Goal: Use online tool/utility: Utilize a website feature to perform a specific function

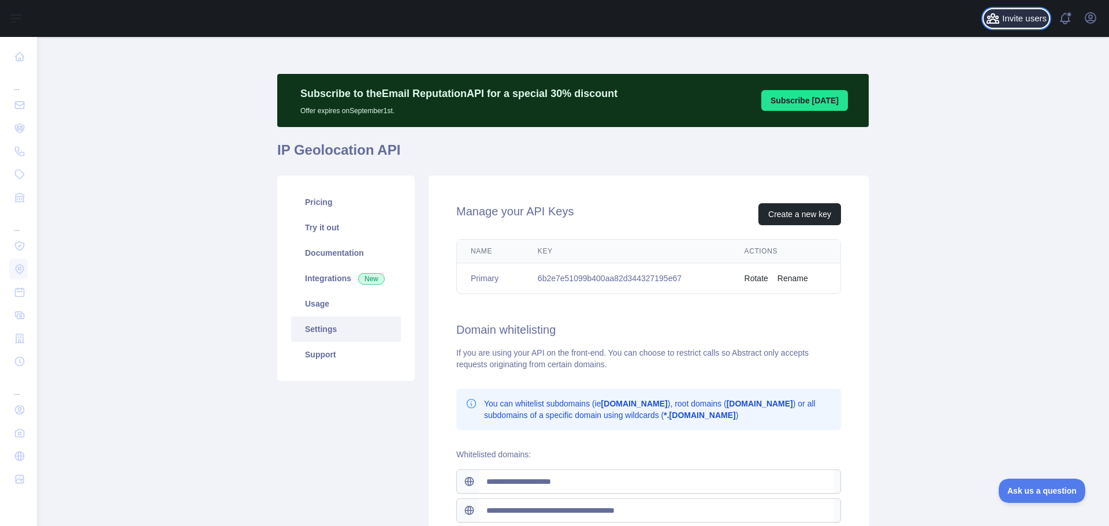
click at [1027, 20] on span "Invite users" at bounding box center [1024, 18] width 44 height 13
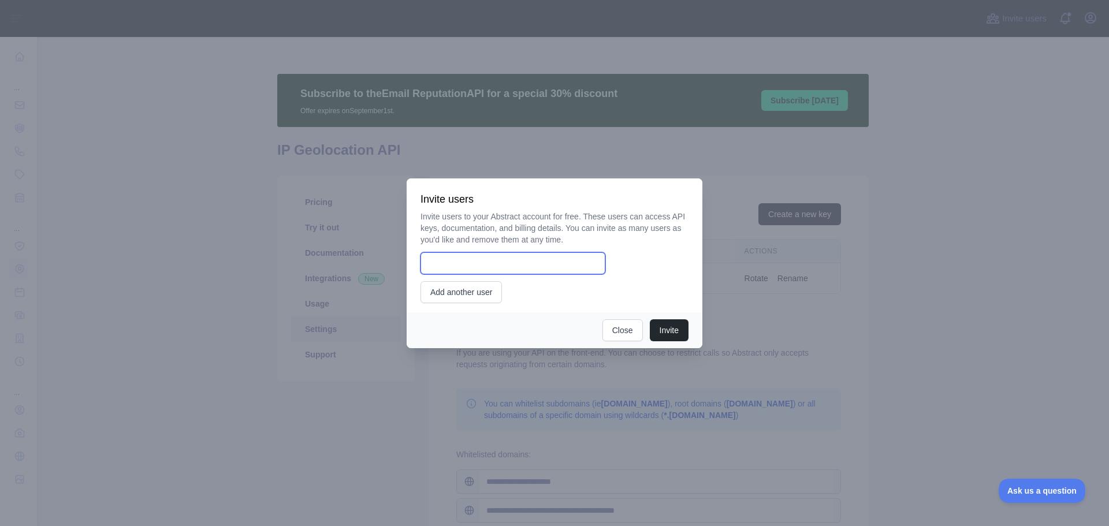
click at [554, 260] on input "email" at bounding box center [512, 263] width 185 height 22
type input "**********"
click at [669, 331] on button "Invite" at bounding box center [669, 330] width 39 height 22
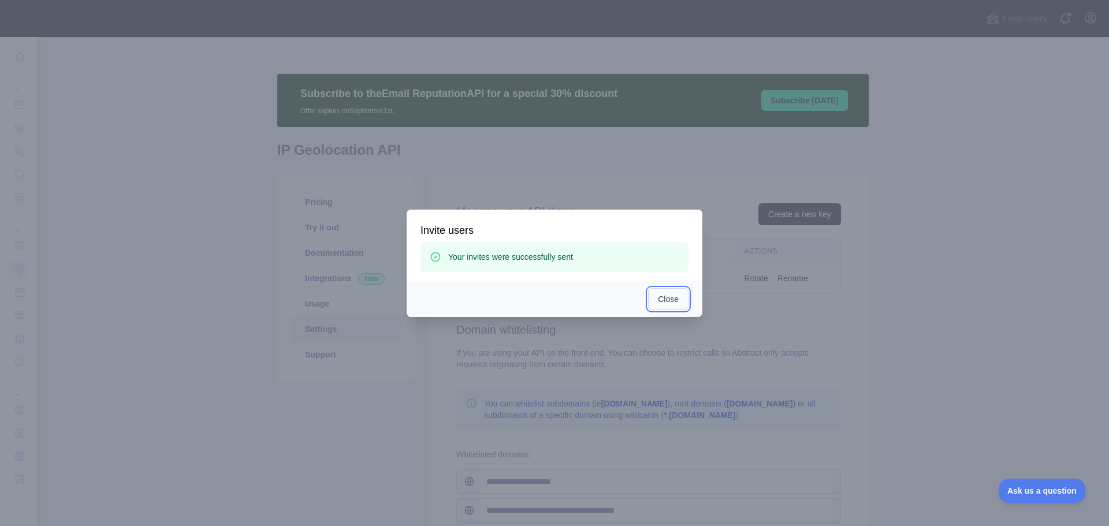
click at [668, 302] on button "Close" at bounding box center [668, 299] width 40 height 22
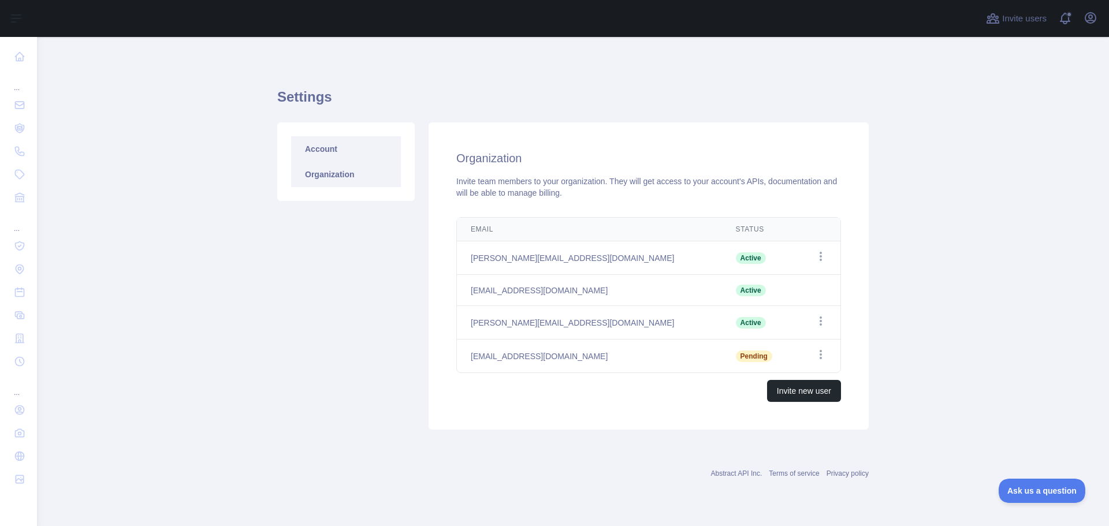
click at [320, 146] on link "Account" at bounding box center [346, 148] width 110 height 25
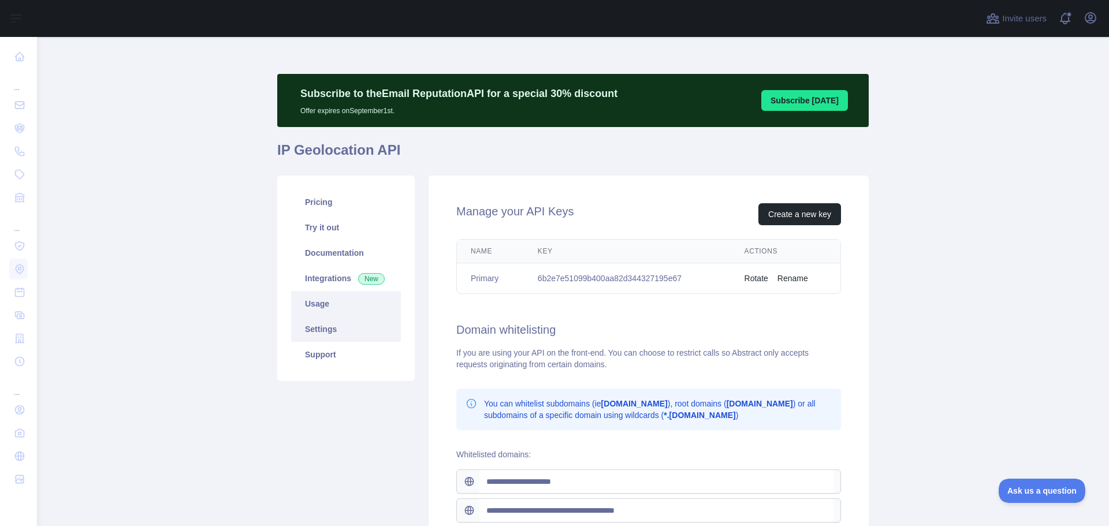
click at [309, 304] on link "Usage" at bounding box center [346, 303] width 110 height 25
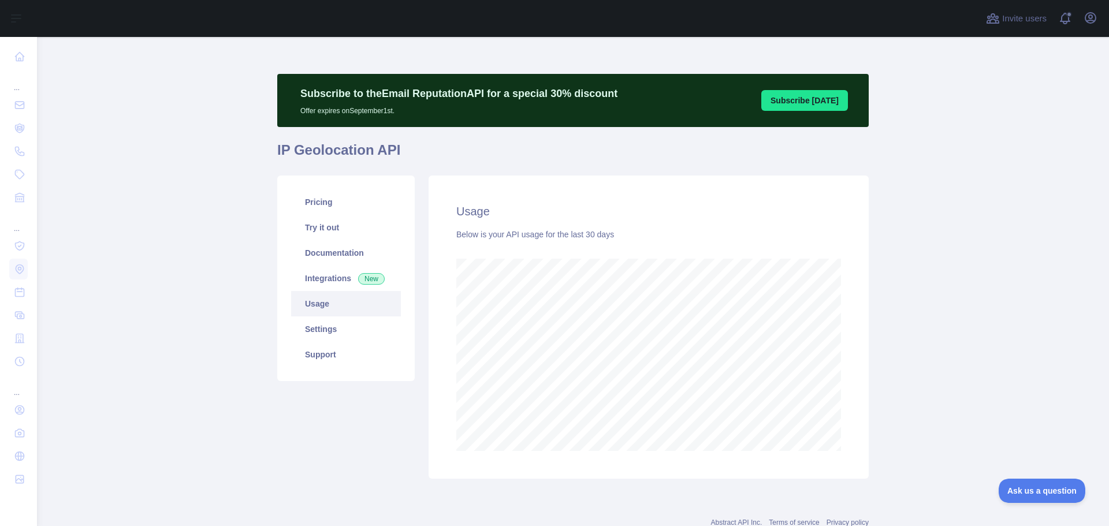
scroll to position [489, 1063]
click at [330, 277] on link "Integrations New" at bounding box center [346, 278] width 110 height 25
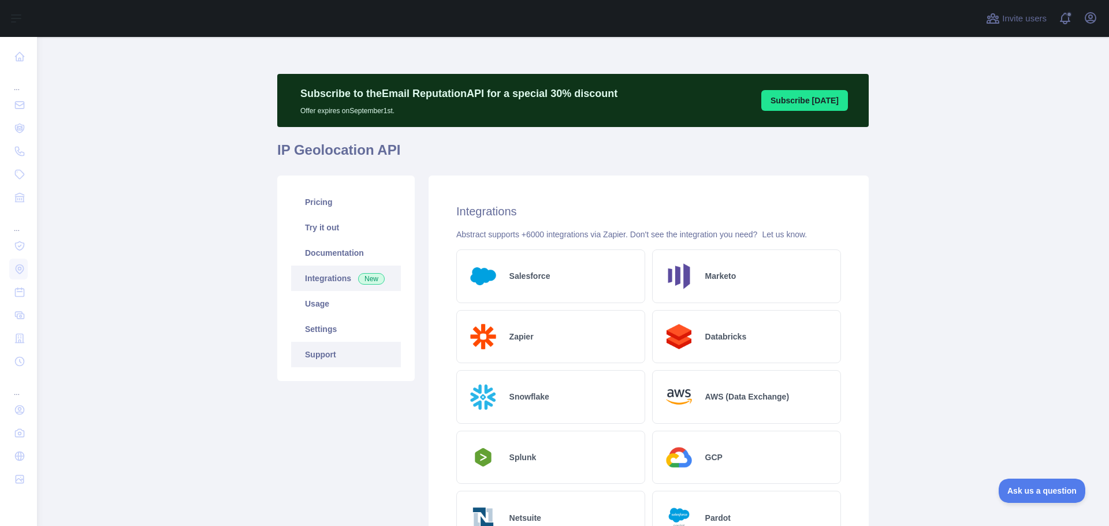
click at [330, 358] on link "Support" at bounding box center [346, 354] width 110 height 25
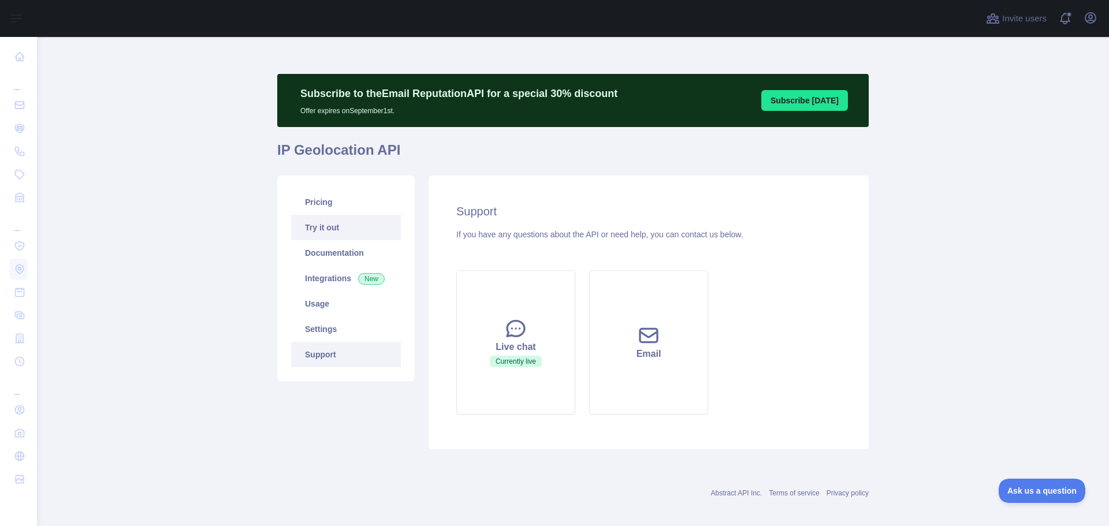
click at [331, 228] on link "Try it out" at bounding box center [346, 227] width 110 height 25
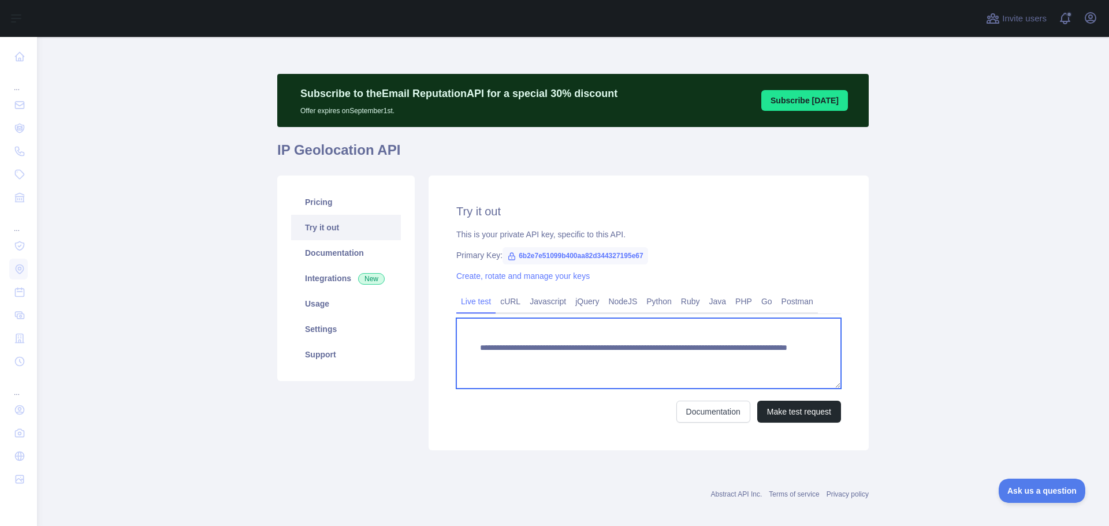
drag, startPoint x: 697, startPoint y: 356, endPoint x: 763, endPoint y: 355, distance: 65.8
click at [763, 355] on textarea "**********" at bounding box center [648, 353] width 385 height 70
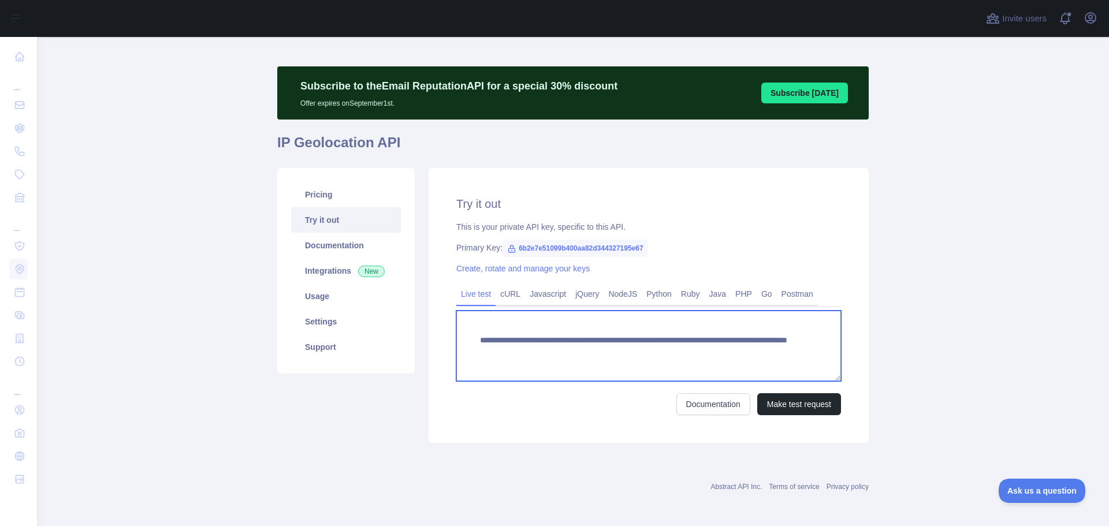
scroll to position [10, 0]
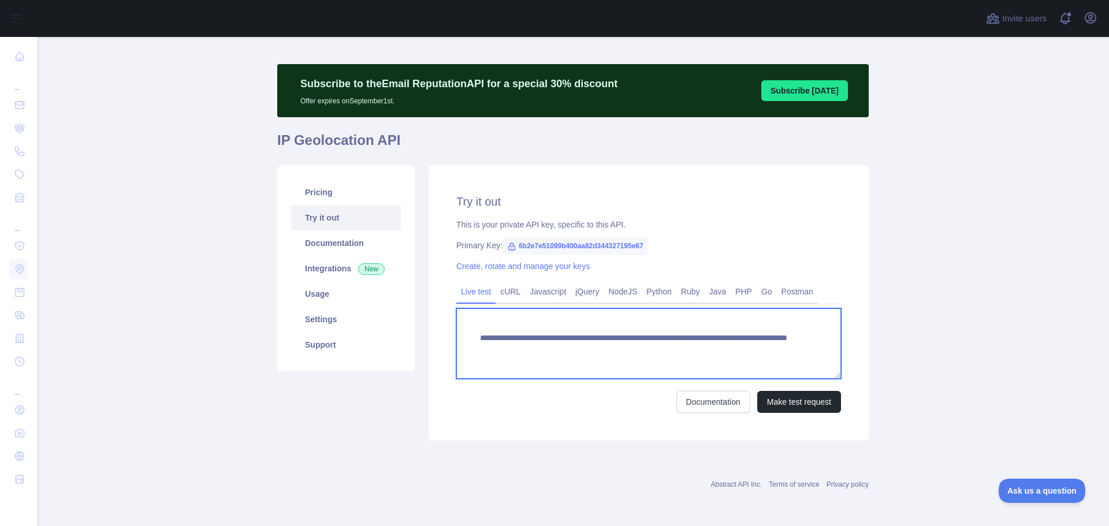
click at [719, 353] on textarea "**********" at bounding box center [648, 343] width 385 height 70
drag, startPoint x: 697, startPoint y: 350, endPoint x: 791, endPoint y: 357, distance: 94.4
click at [776, 338] on textarea "**********" at bounding box center [648, 343] width 385 height 70
click at [752, 352] on textarea "**********" at bounding box center [648, 343] width 385 height 70
drag, startPoint x: 704, startPoint y: 347, endPoint x: 769, endPoint y: 347, distance: 64.7
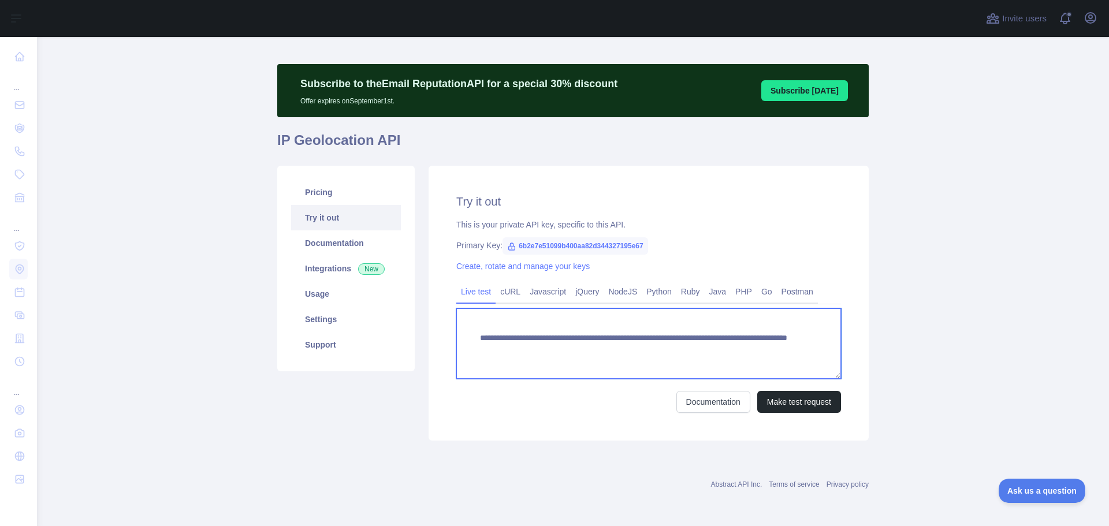
click at [769, 347] on textarea "**********" at bounding box center [648, 343] width 385 height 70
paste textarea
type textarea "**********"
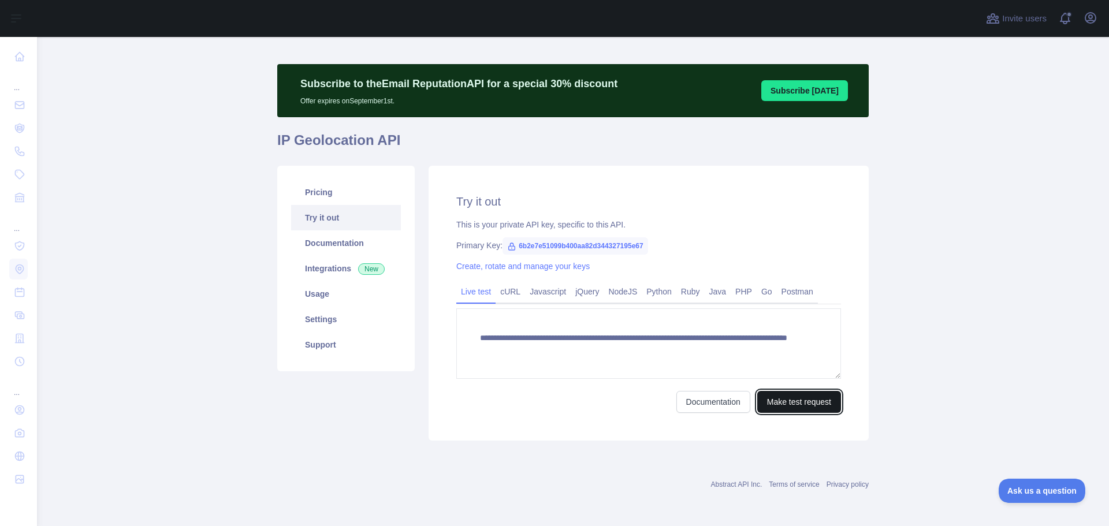
click at [794, 404] on button "Make test request" at bounding box center [799, 402] width 84 height 22
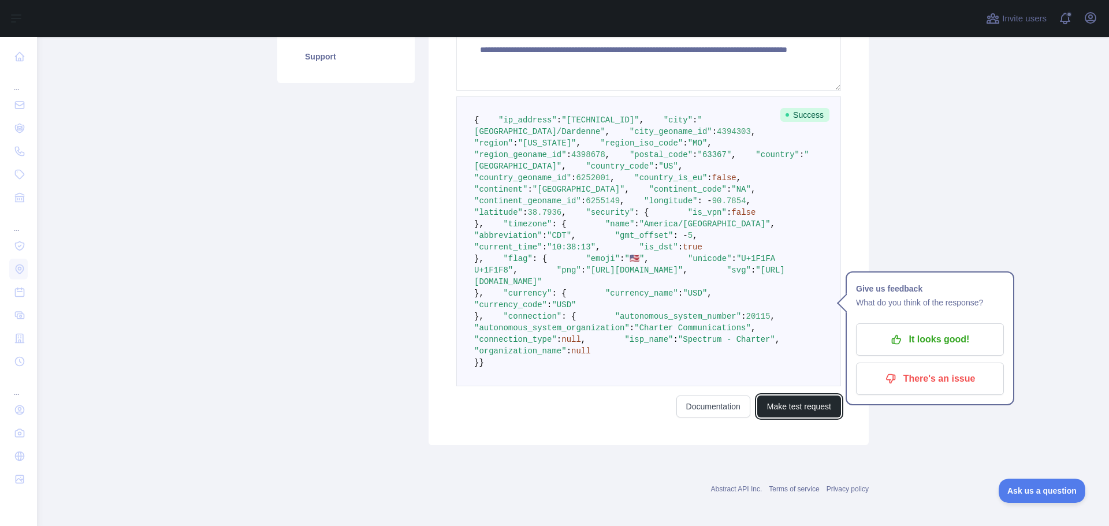
scroll to position [299, 0]
drag, startPoint x: 558, startPoint y: 198, endPoint x: 580, endPoint y: 200, distance: 21.5
click at [698, 159] on span ""63367"" at bounding box center [715, 154] width 34 height 9
copy span "63367"
drag, startPoint x: 543, startPoint y: 290, endPoint x: 580, endPoint y: 290, distance: 37.0
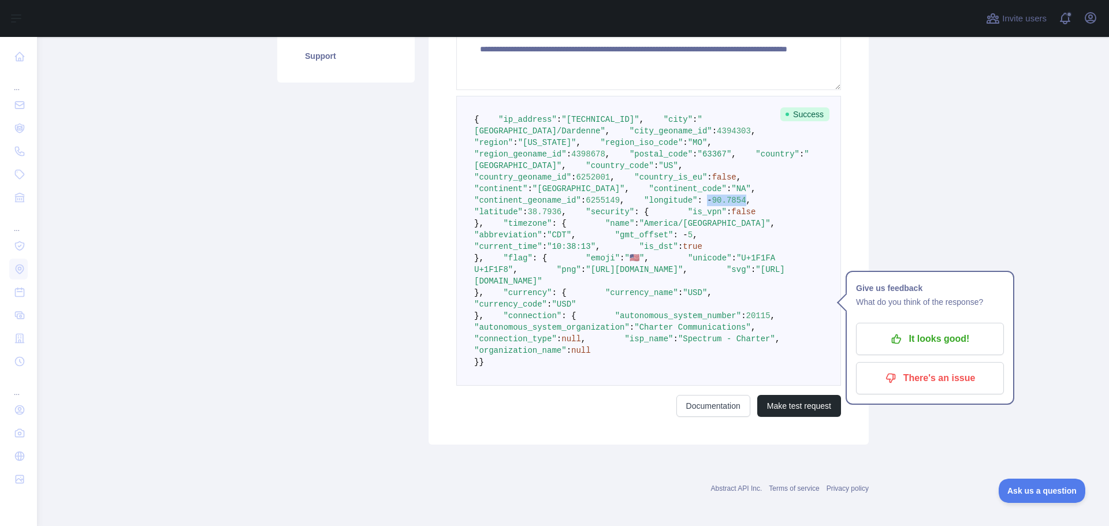
click at [624, 205] on span ""longitude" : - 90.7854 ," at bounding box center [687, 200] width 126 height 9
copy span "- 90.7854"
drag, startPoint x: 564, startPoint y: 304, endPoint x: 572, endPoint y: 304, distance: 7.5
click at [572, 217] on span ""latitude" : 38.7936 ," at bounding box center [622, 206] width 296 height 21
copy span "38.7936"
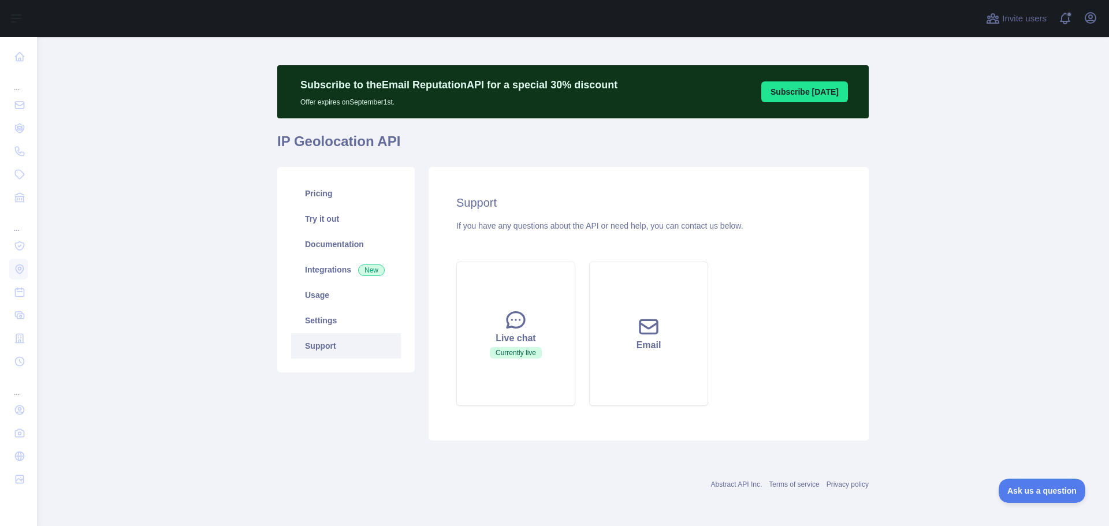
scroll to position [9, 0]
click at [319, 218] on link "Try it out" at bounding box center [346, 218] width 110 height 25
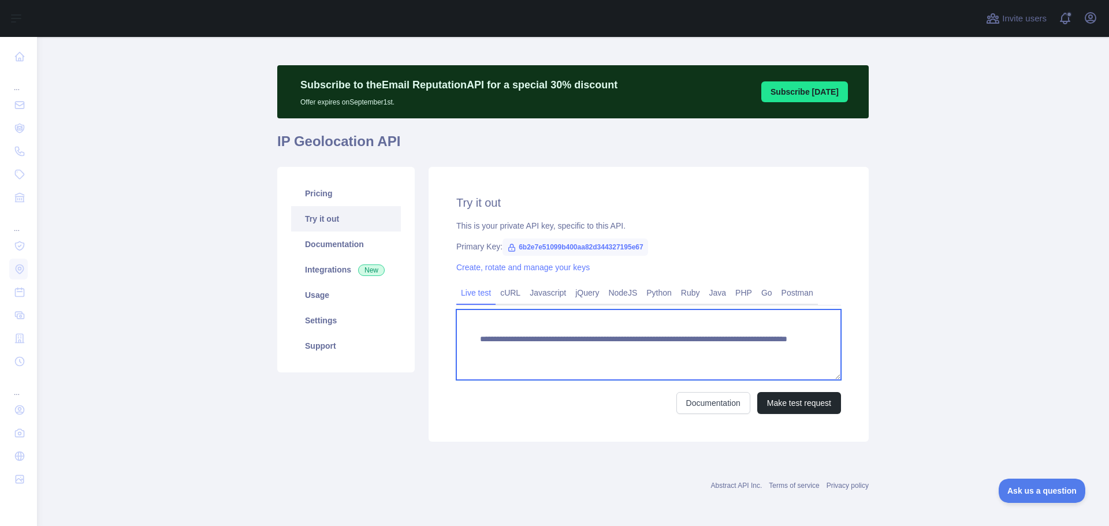
drag, startPoint x: 714, startPoint y: 351, endPoint x: 788, endPoint y: 349, distance: 73.9
click at [786, 350] on textarea "**********" at bounding box center [648, 345] width 385 height 70
paste textarea
type textarea "**********"
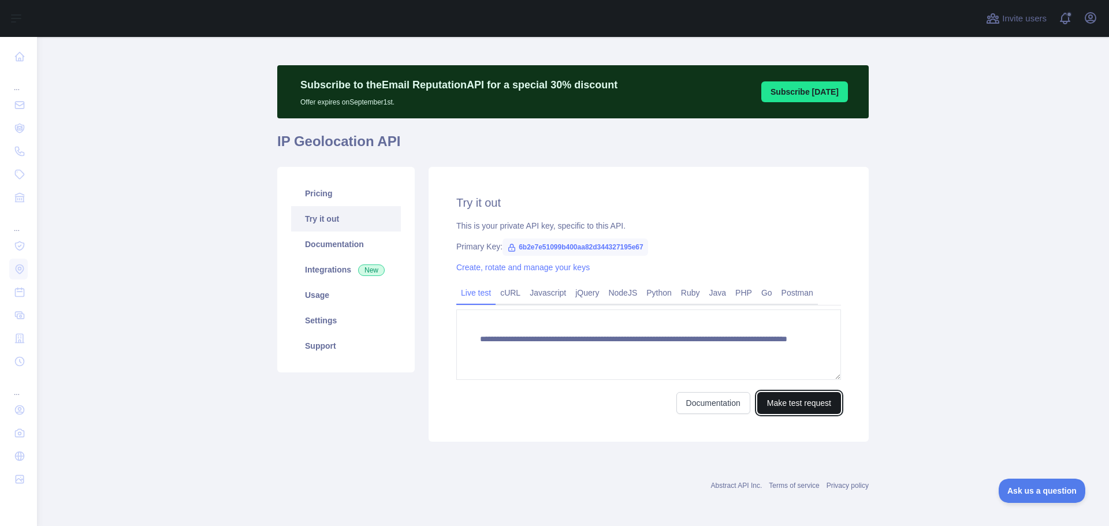
click at [804, 405] on button "Make test request" at bounding box center [799, 403] width 84 height 22
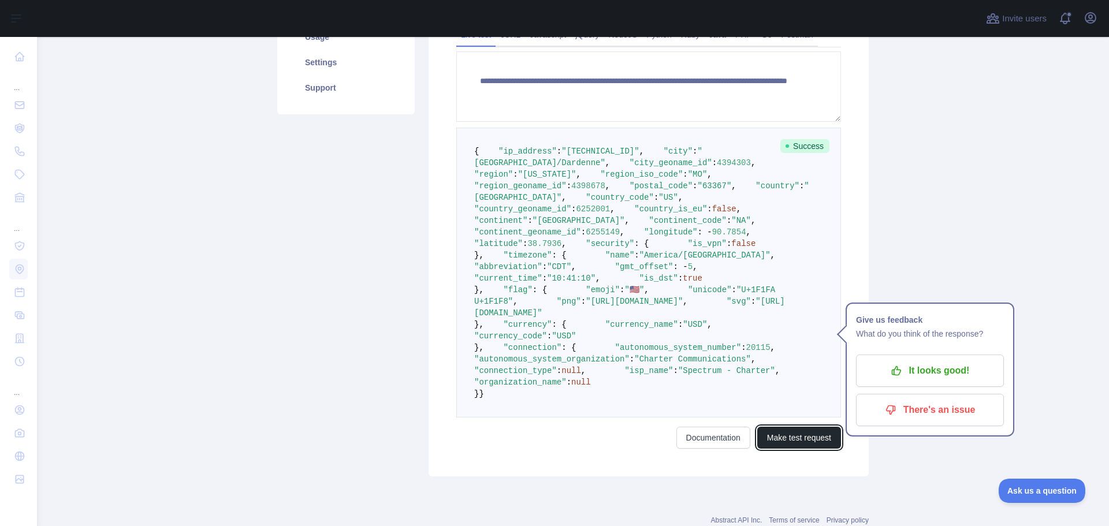
scroll to position [297, 0]
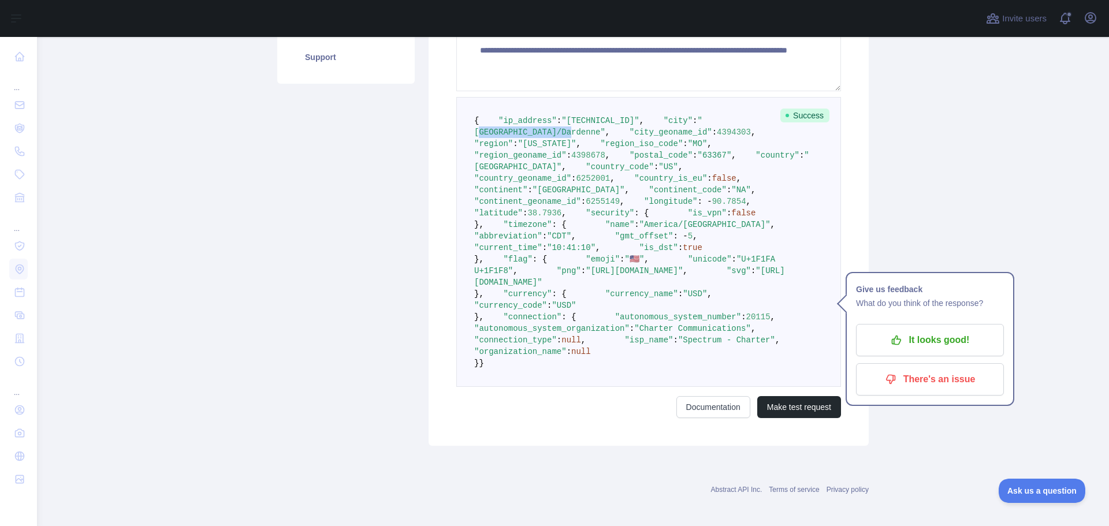
drag, startPoint x: 560, startPoint y: 143, endPoint x: 643, endPoint y: 146, distance: 82.6
click at [643, 146] on pre "{ "ip_address" : "[TECHNICAL_ID]" , "city" : "[GEOGRAPHIC_DATA]/[GEOGRAPHIC_DAT…" at bounding box center [648, 242] width 385 height 290
click at [698, 206] on span ": -" at bounding box center [705, 201] width 14 height 9
copy span "- 90.7854"
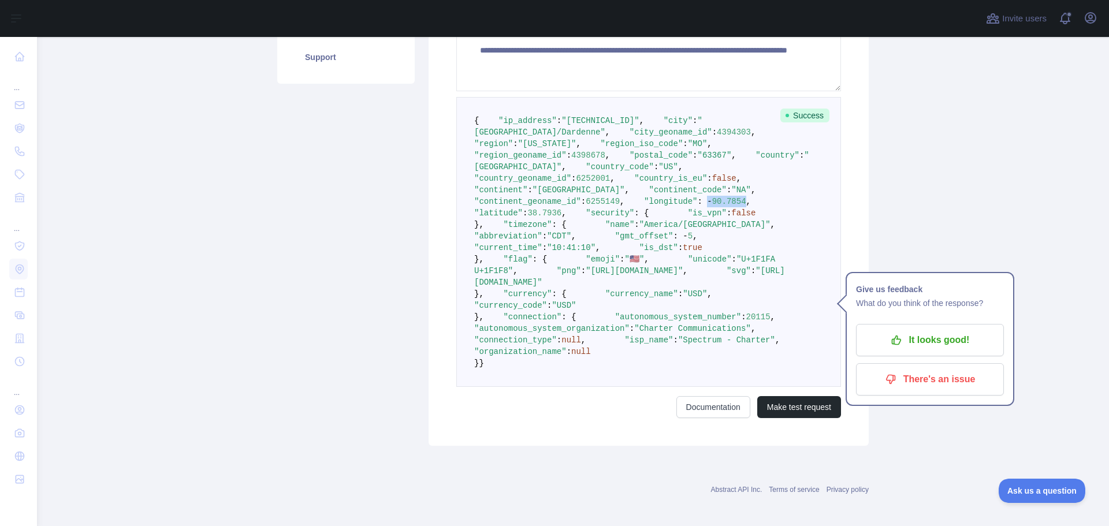
click at [712, 206] on span "90.7854" at bounding box center [729, 201] width 34 height 9
drag, startPoint x: 543, startPoint y: 295, endPoint x: 579, endPoint y: 294, distance: 36.4
click at [624, 206] on span ""longitude" : - 90.7854 ," at bounding box center [687, 201] width 126 height 9
copy span "- 90.7854"
drag, startPoint x: 540, startPoint y: 303, endPoint x: 572, endPoint y: 307, distance: 32.0
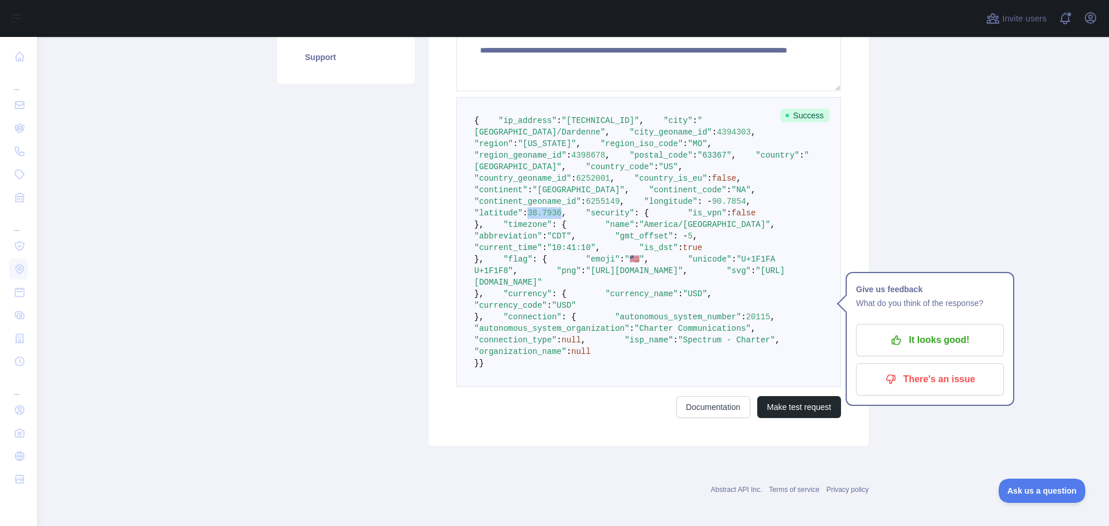
click at [572, 218] on span ""latitude" : 38.7936 ," at bounding box center [622, 207] width 296 height 21
copy span "38.7936"
